Goal: Check status

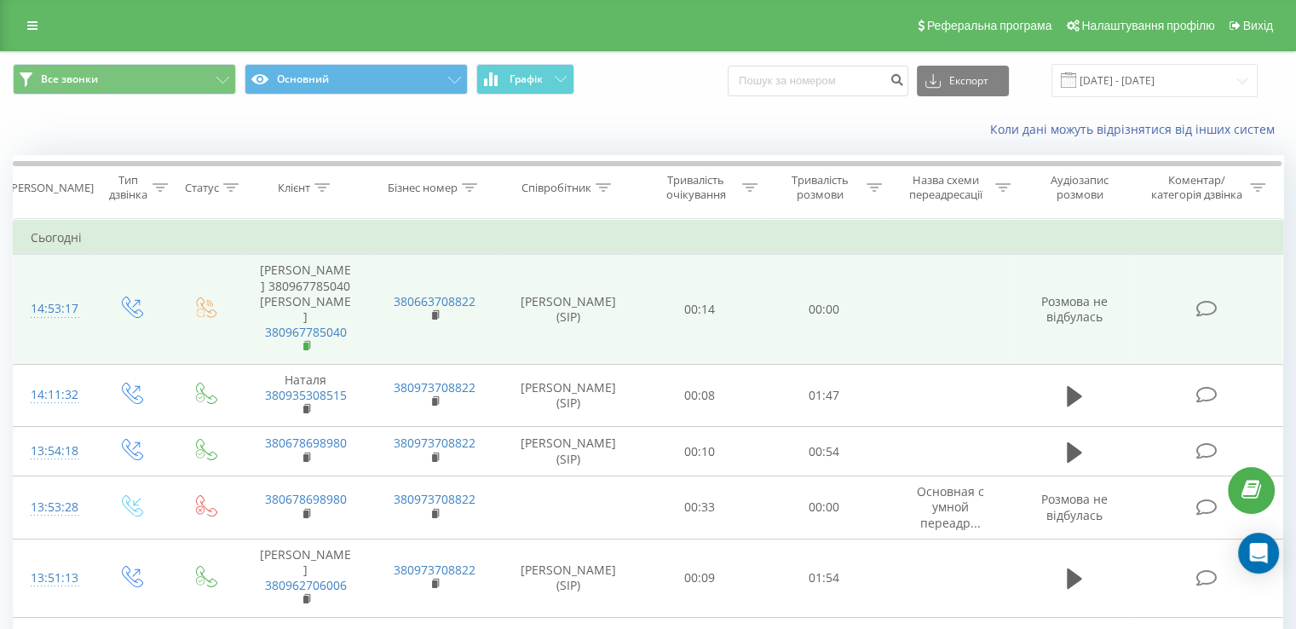
click at [303, 343] on rect at bounding box center [305, 347] width 5 height 8
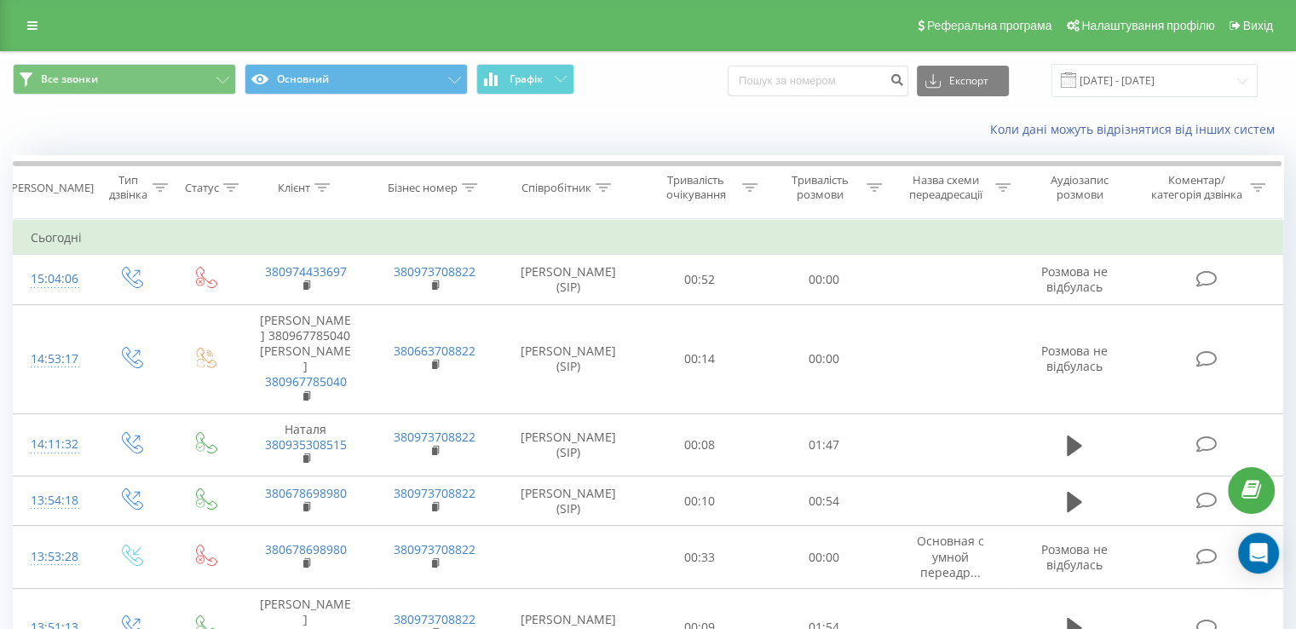
click at [123, 9] on div "Реферальна програма Налаштування профілю Вихід" at bounding box center [648, 25] width 1296 height 51
